Goal: Navigation & Orientation: Find specific page/section

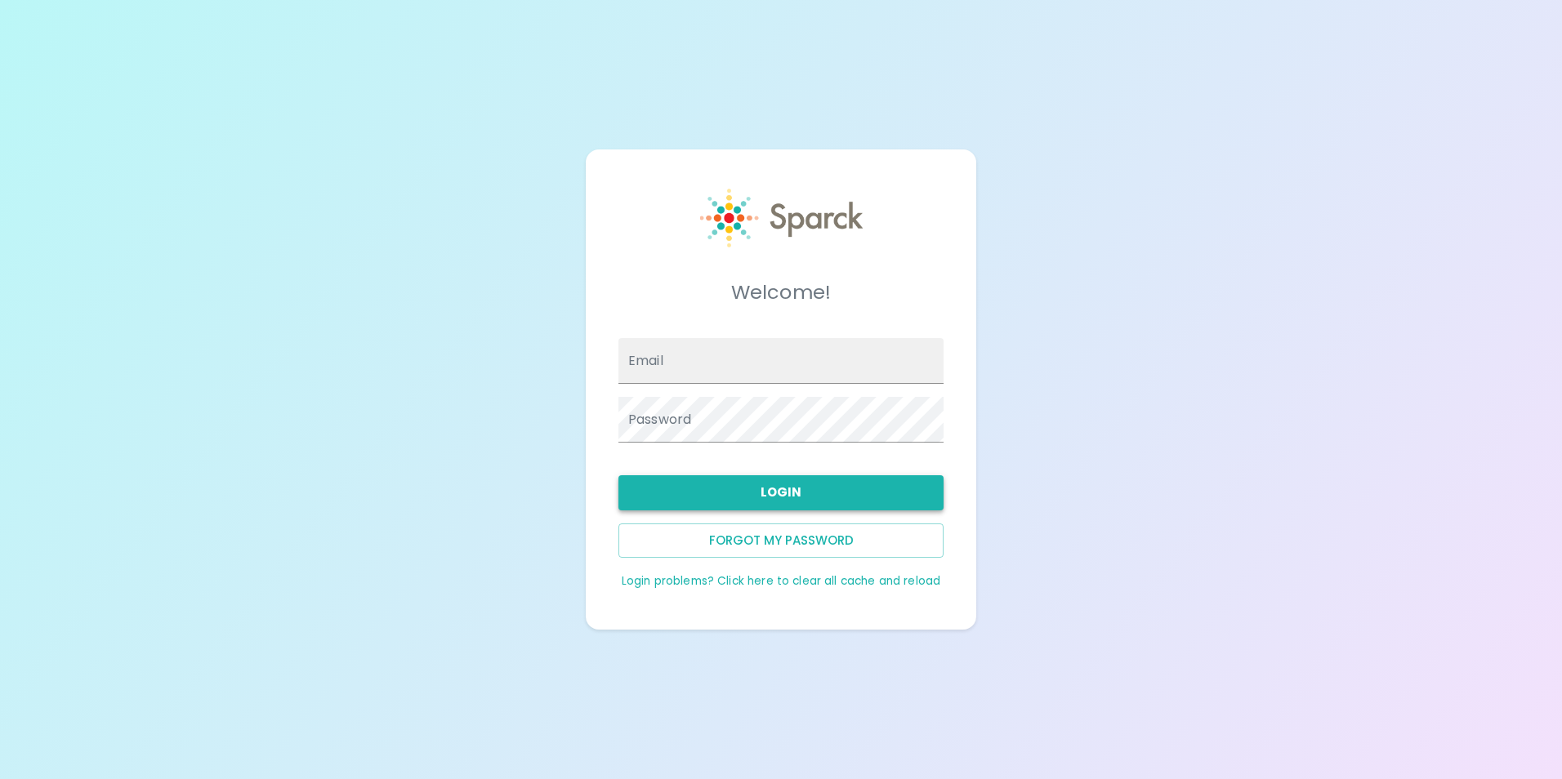
type input "[EMAIL_ADDRESS][DOMAIN_NAME]"
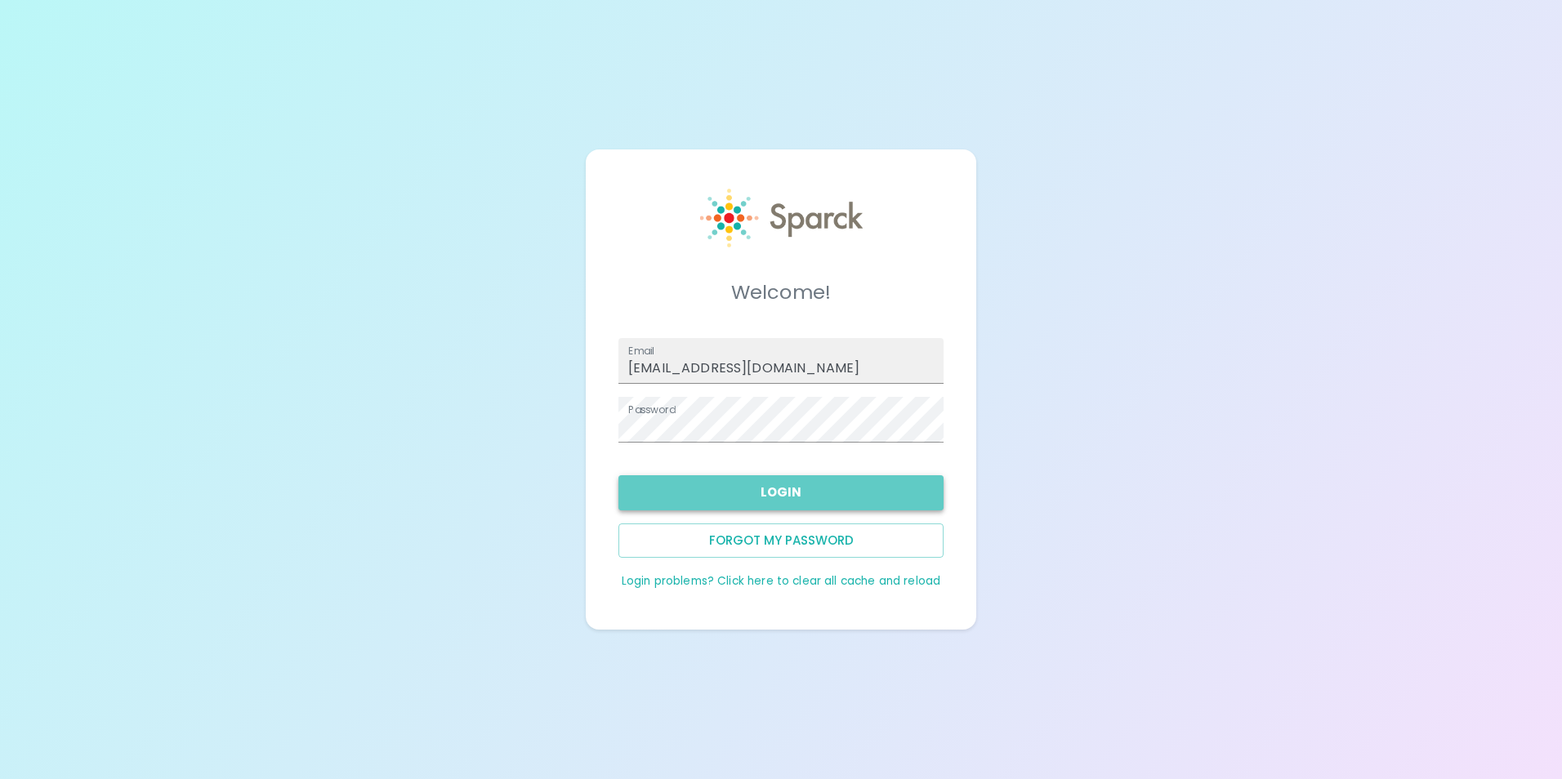
click at [766, 490] on button "Login" at bounding box center [780, 492] width 325 height 34
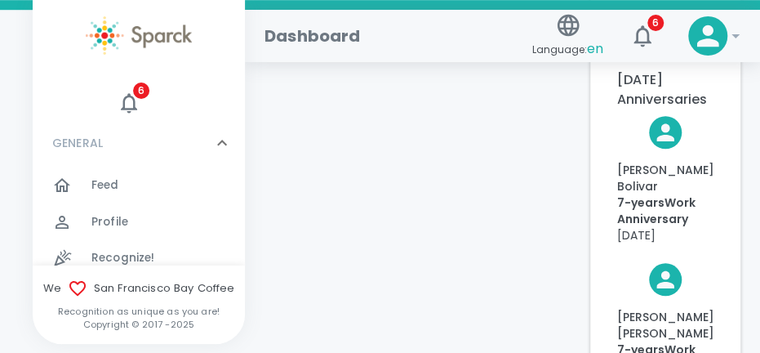
scroll to position [408, 0]
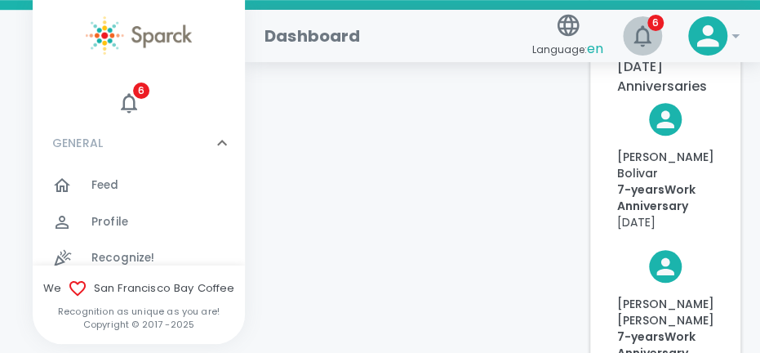
click at [652, 39] on icon "button" at bounding box center [643, 36] width 26 height 26
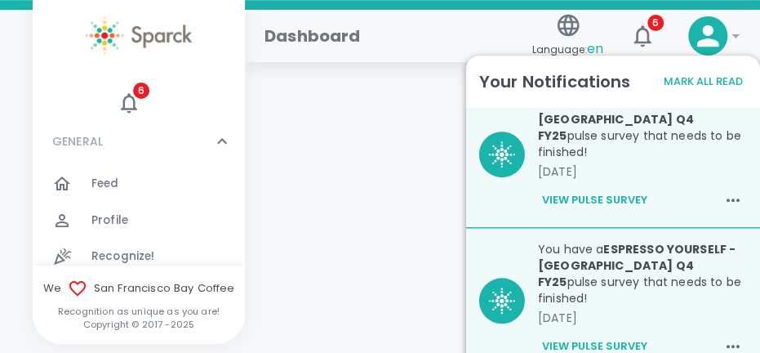
scroll to position [0, 0]
click at [157, 191] on div "Feed 0" at bounding box center [168, 185] width 154 height 23
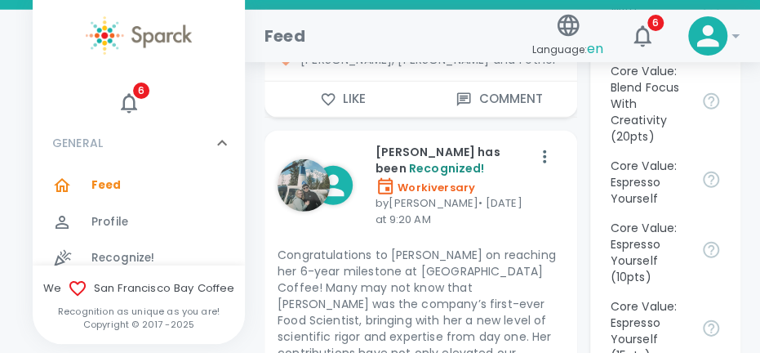
scroll to position [1715, 0]
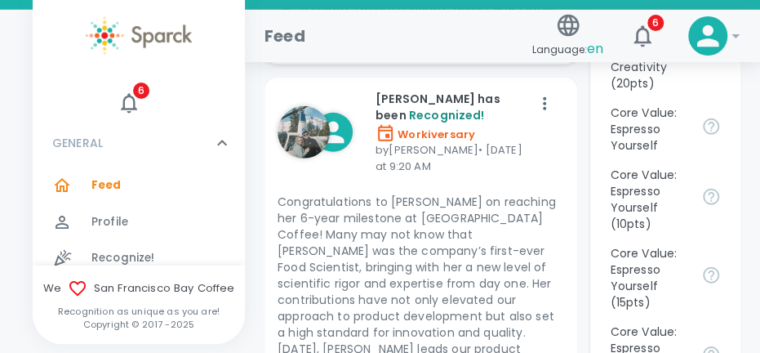
click at [314, 146] on img at bounding box center [304, 132] width 52 height 52
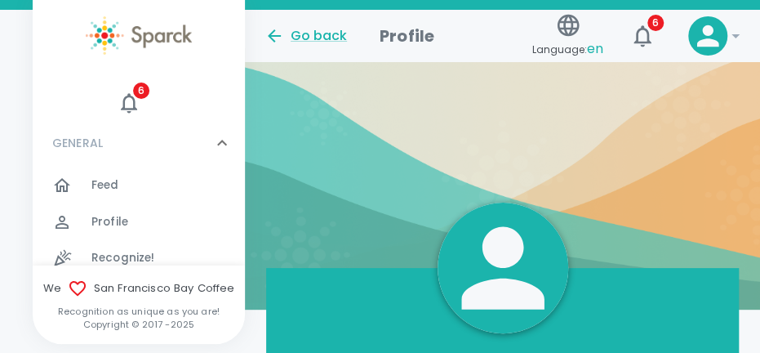
scroll to position [13, 0]
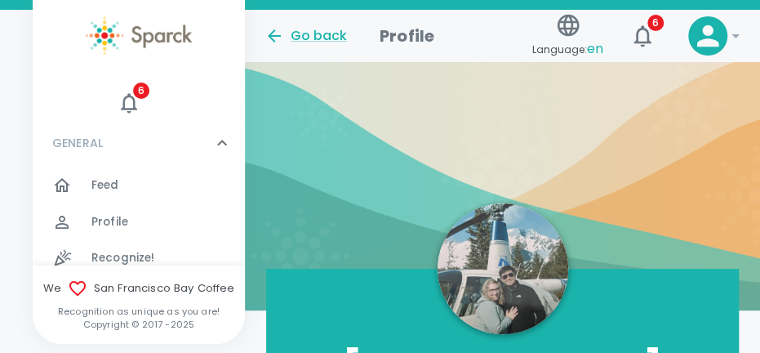
click at [509, 296] on img at bounding box center [503, 268] width 131 height 131
click at [542, 268] on img at bounding box center [503, 268] width 131 height 131
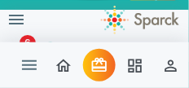
scroll to position [260, 0]
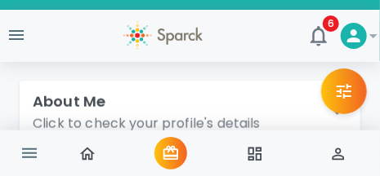
drag, startPoint x: 175, startPoint y: 0, endPoint x: 120, endPoint y: 102, distance: 115.8
click at [120, 102] on div "About Me Click to check your profile's details" at bounding box center [180, 112] width 295 height 43
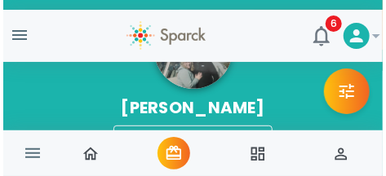
scroll to position [96, 0]
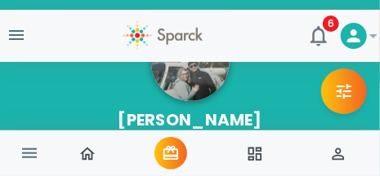
click at [179, 87] on img at bounding box center [190, 62] width 78 height 78
click at [10, 33] on icon "button" at bounding box center [17, 35] width 20 height 20
